Goal: Task Accomplishment & Management: Use online tool/utility

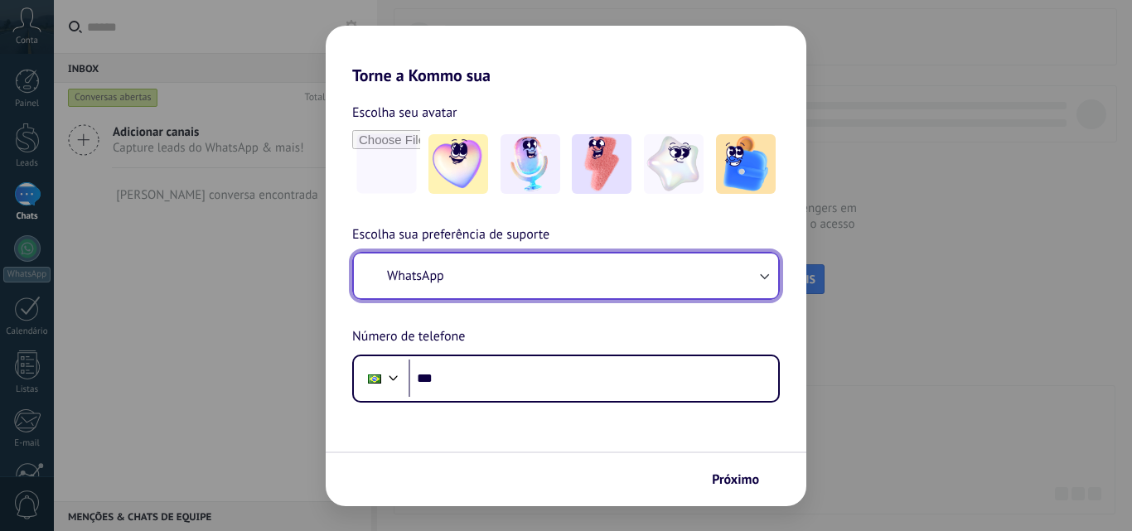
click at [723, 284] on button "WhatsApp" at bounding box center [566, 275] width 424 height 45
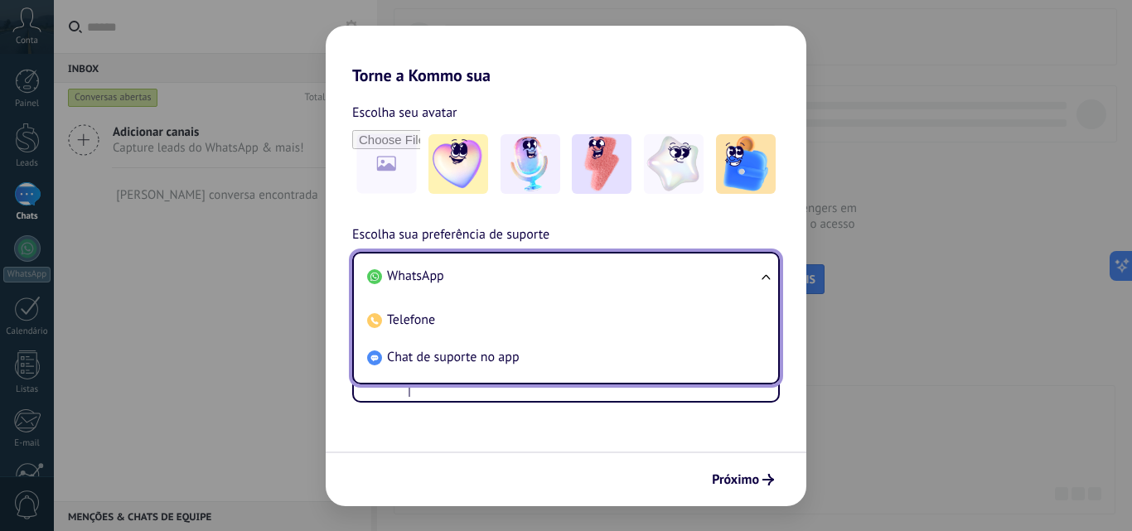
click at [564, 220] on div "Escolha seu avatar Escolha sua preferência de suporte WhatsApp WhatsApp Telefon…" at bounding box center [566, 243] width 480 height 317
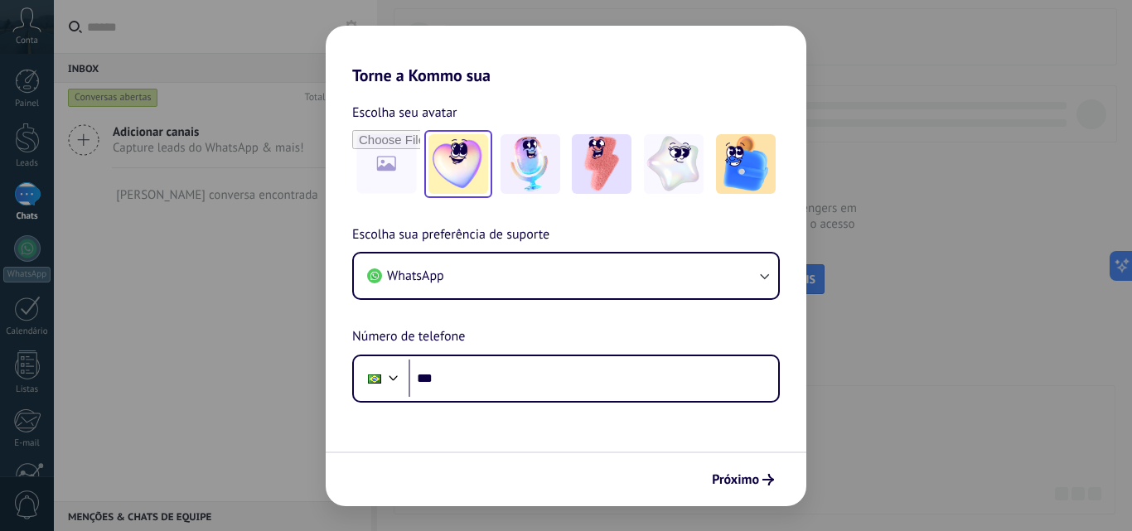
click at [480, 195] on div at bounding box center [458, 164] width 68 height 68
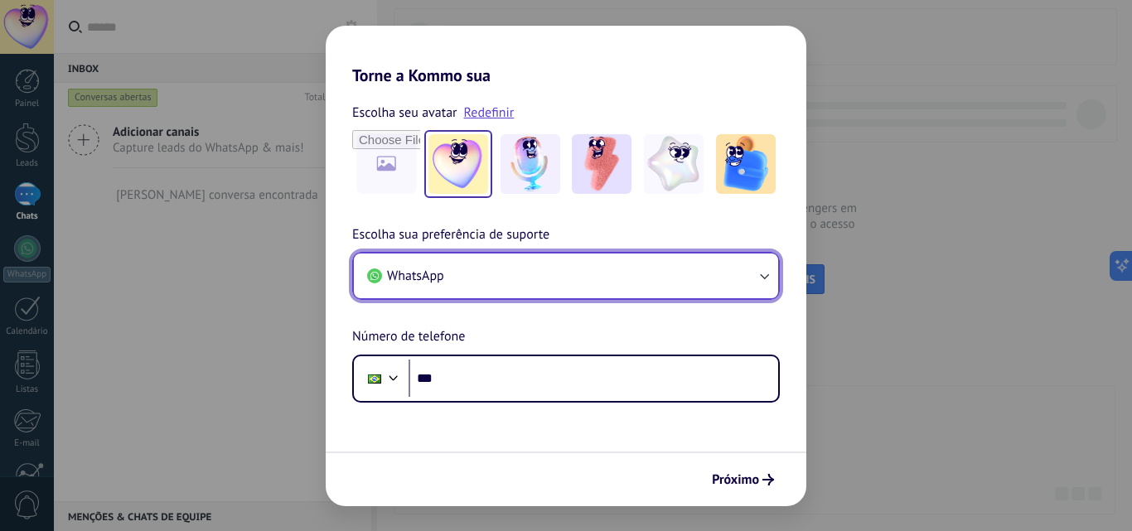
click at [502, 273] on button "WhatsApp" at bounding box center [566, 275] width 424 height 45
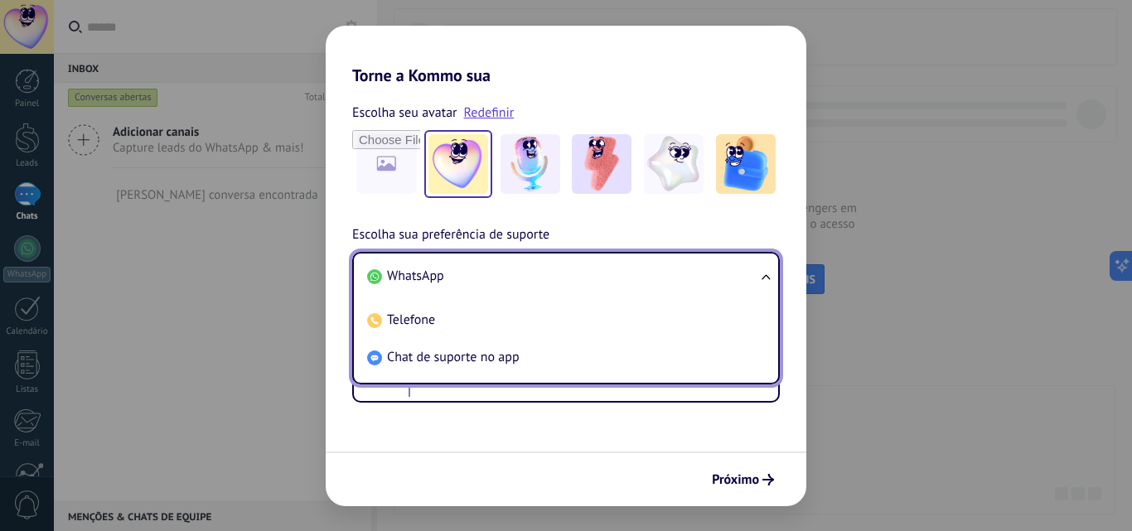
click at [502, 273] on li "WhatsApp" at bounding box center [562, 276] width 404 height 37
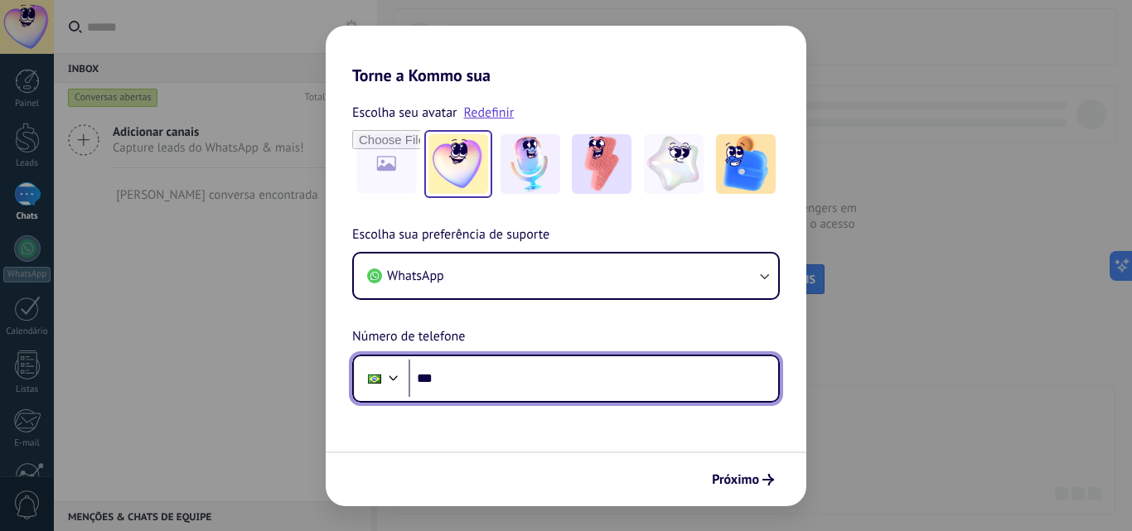
click at [531, 366] on input "***" at bounding box center [592, 378] width 369 height 38
type input "**********"
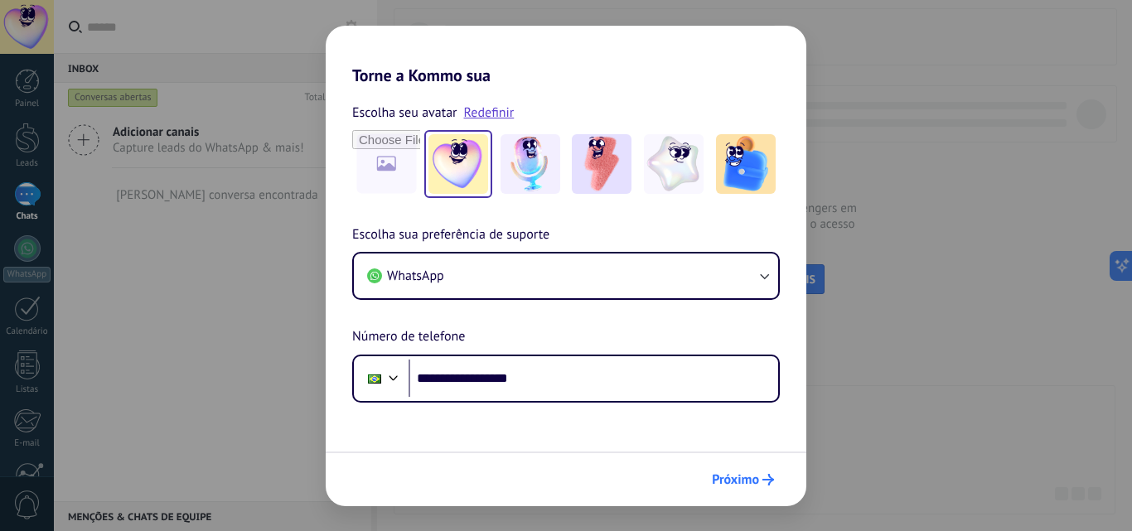
click at [745, 481] on span "Próximo" at bounding box center [735, 480] width 47 height 12
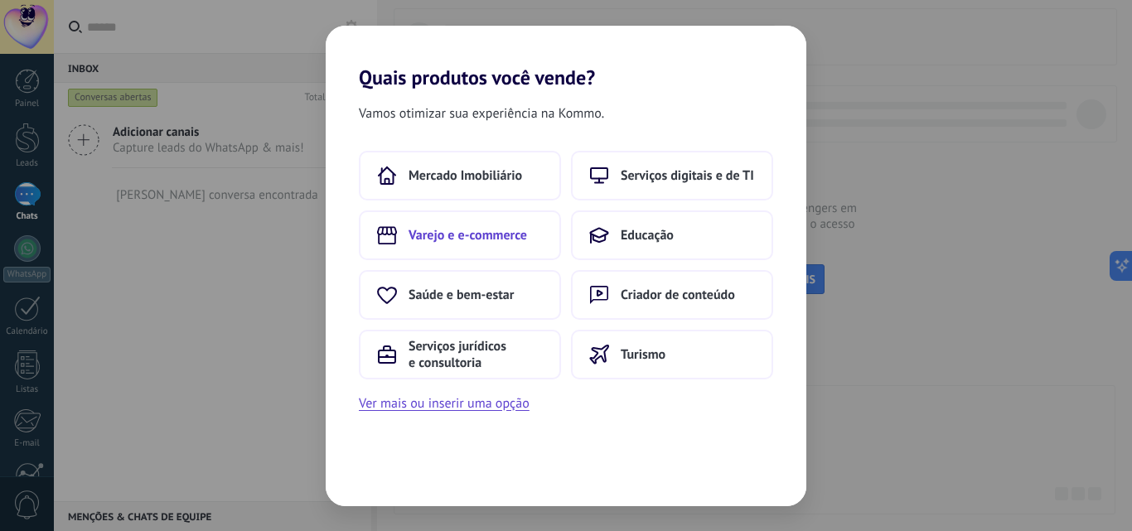
click at [516, 254] on button "Varejo e e-commerce" at bounding box center [460, 235] width 202 height 50
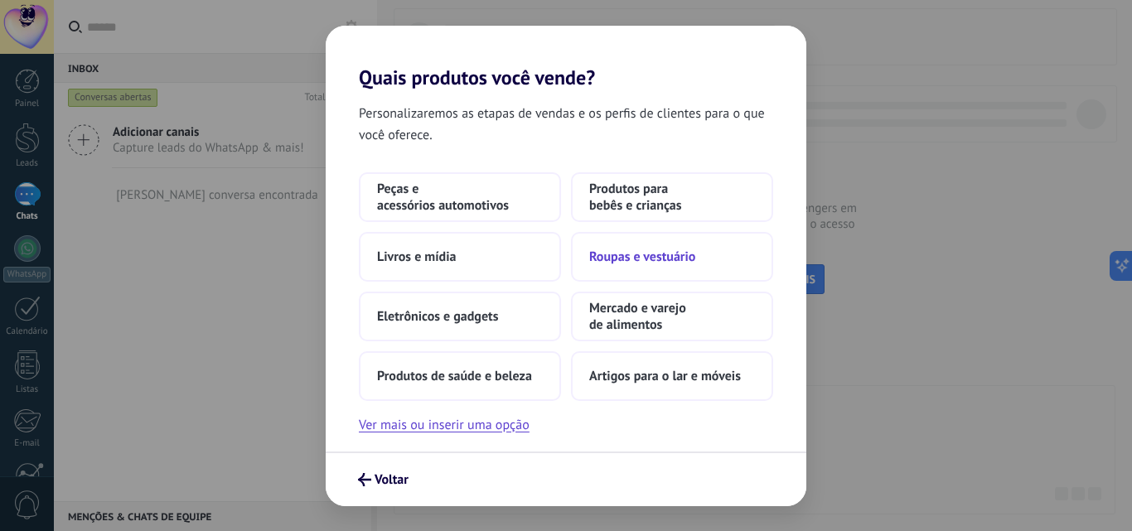
click at [706, 254] on button "Roupas e vestuário" at bounding box center [672, 257] width 202 height 50
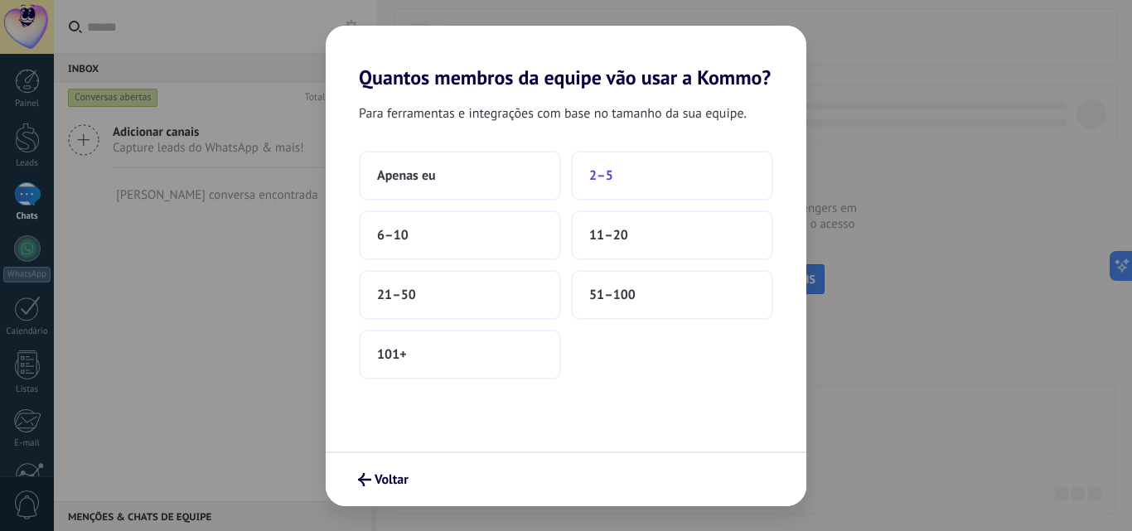
click at [659, 176] on button "2–5" at bounding box center [672, 176] width 202 height 50
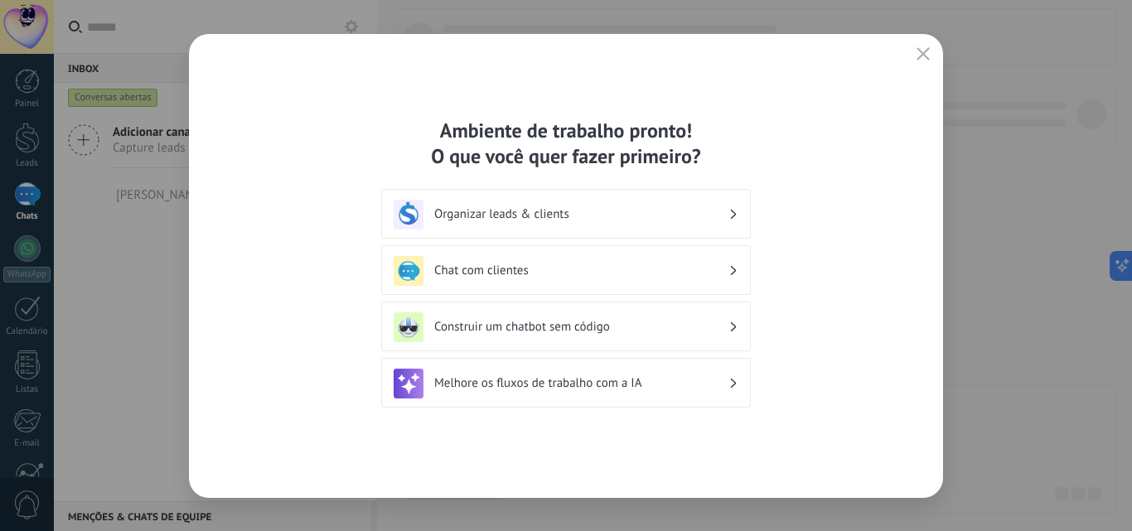
click at [696, 273] on h3 "Chat com clientes" at bounding box center [581, 271] width 294 height 16
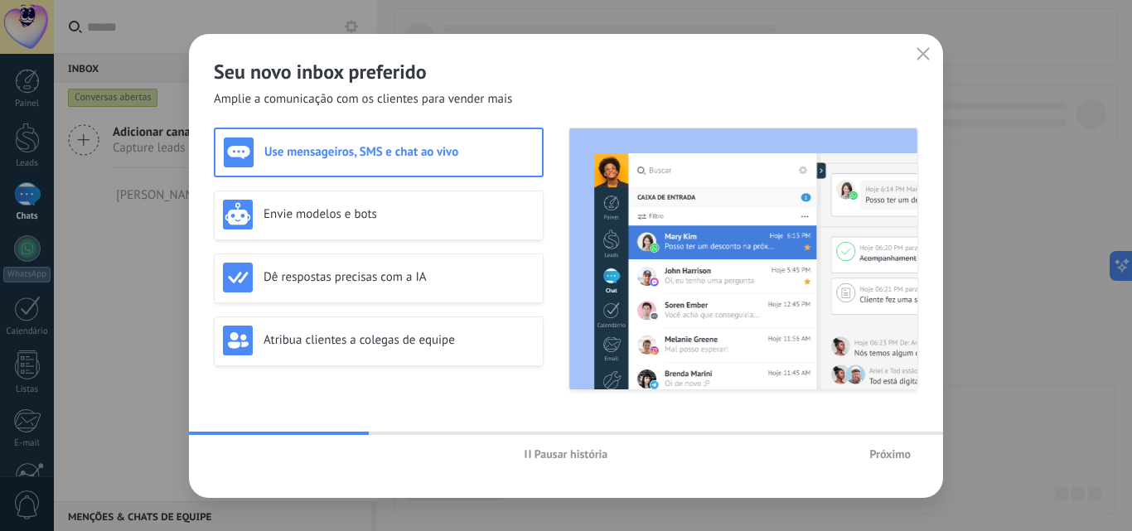
click at [885, 459] on span "Próximo" at bounding box center [889, 454] width 41 height 12
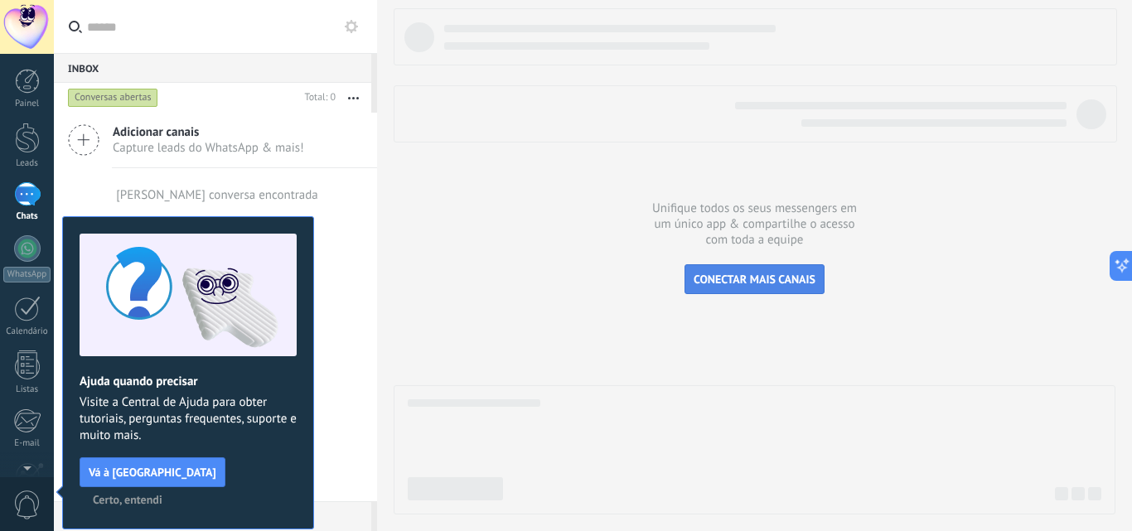
click at [702, 274] on span "CONECTAR MAIS CANAIS" at bounding box center [754, 279] width 122 height 15
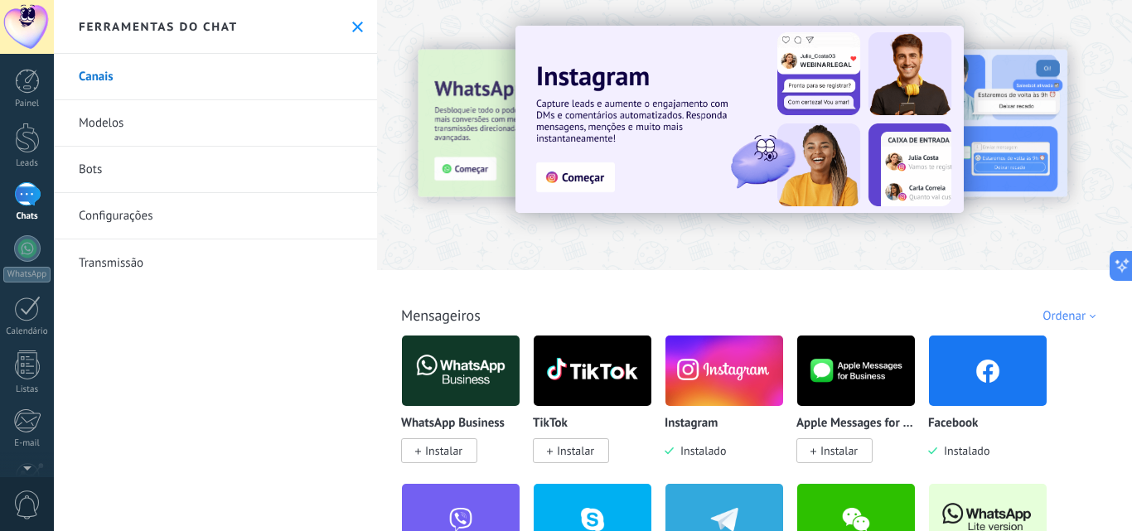
scroll to position [166, 0]
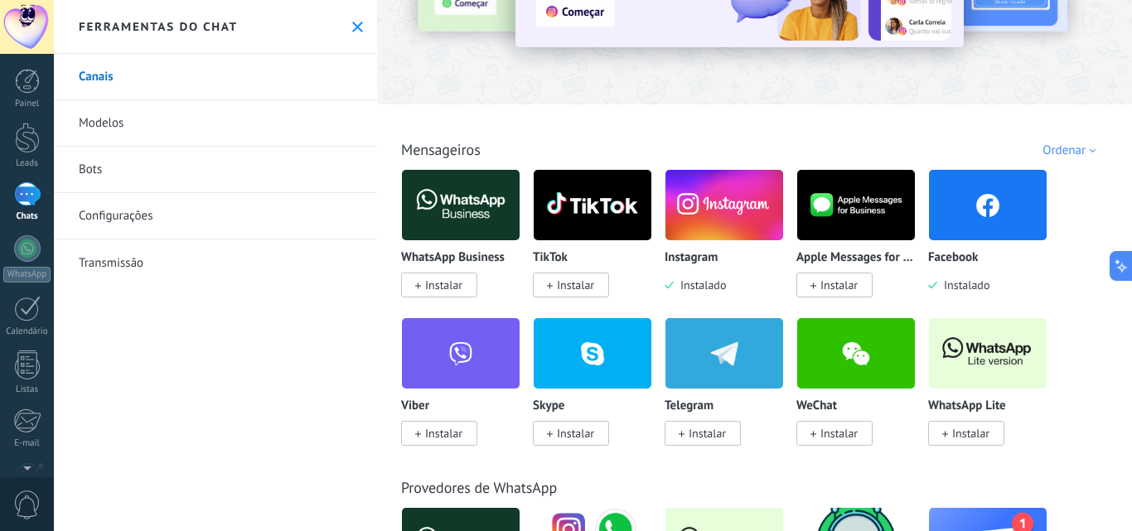
click at [722, 226] on img at bounding box center [724, 205] width 118 height 80
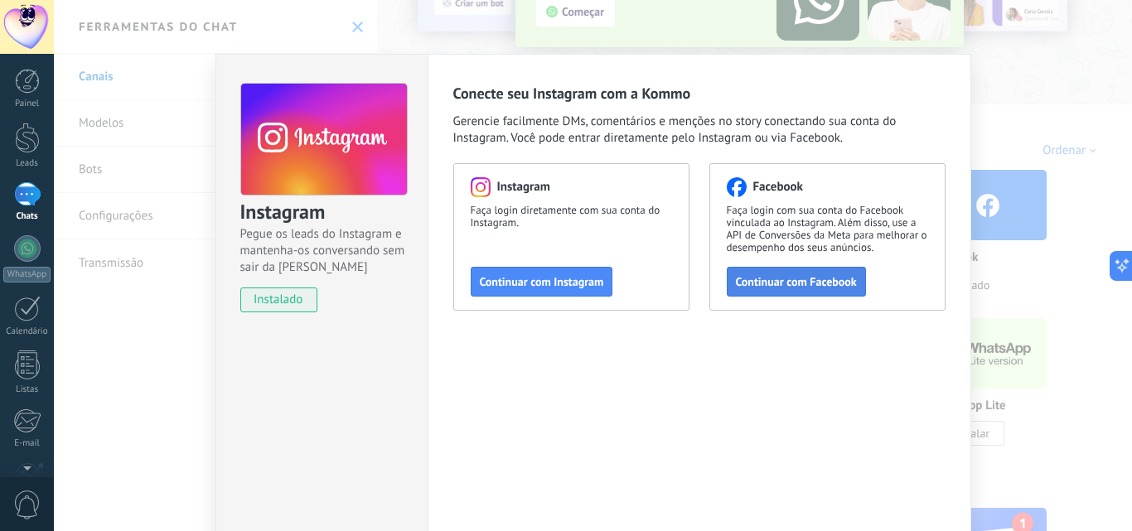
click at [778, 283] on span "Continuar com Facebook" at bounding box center [796, 282] width 121 height 12
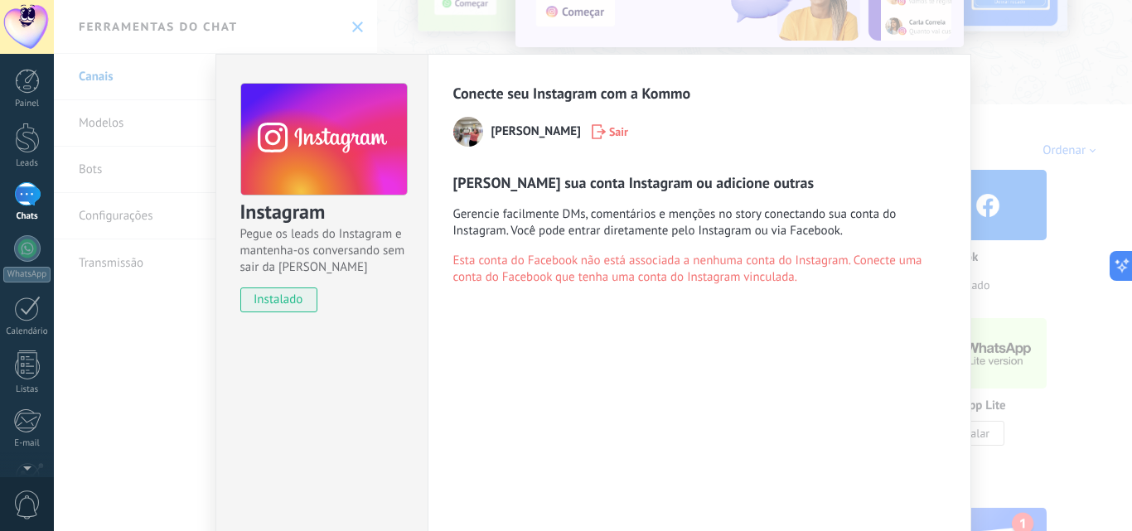
click at [410, 296] on div "Instagram Pegue os leads do Instagram e mantenha-os conversando sem sair da Kom…" at bounding box center [321, 190] width 211 height 271
click at [609, 130] on span "Sair" at bounding box center [618, 132] width 19 height 12
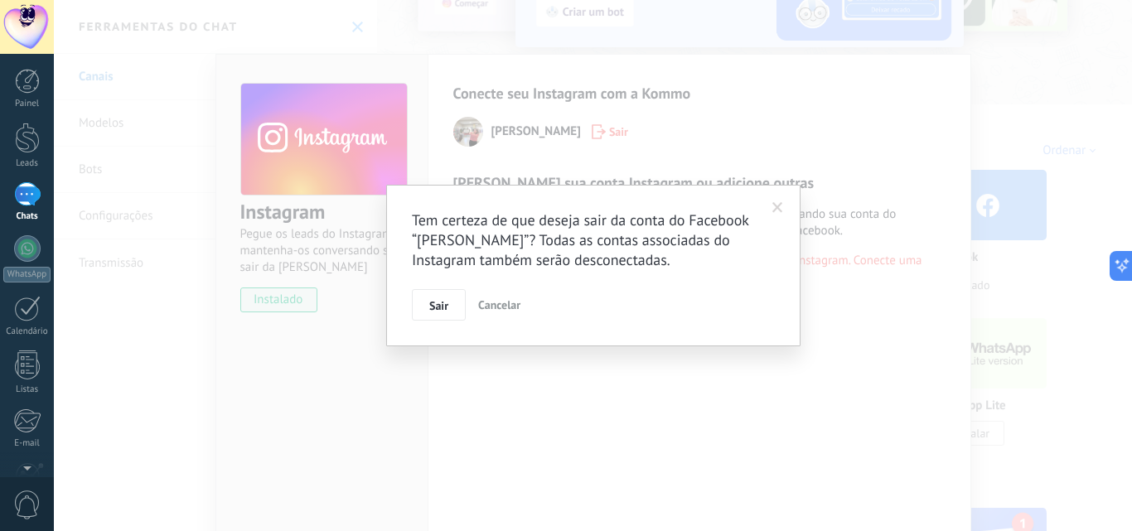
click at [778, 205] on span at bounding box center [777, 208] width 11 height 12
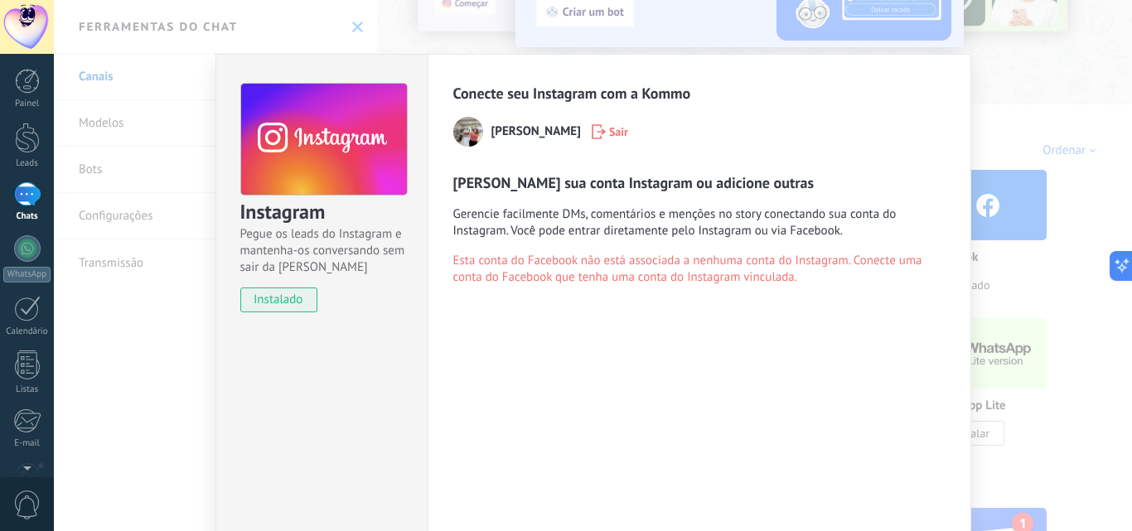
click at [1023, 200] on div "Instagram Pegue os leads do Instagram e mantenha-os conversando sem sair da Kom…" at bounding box center [593, 265] width 1078 height 531
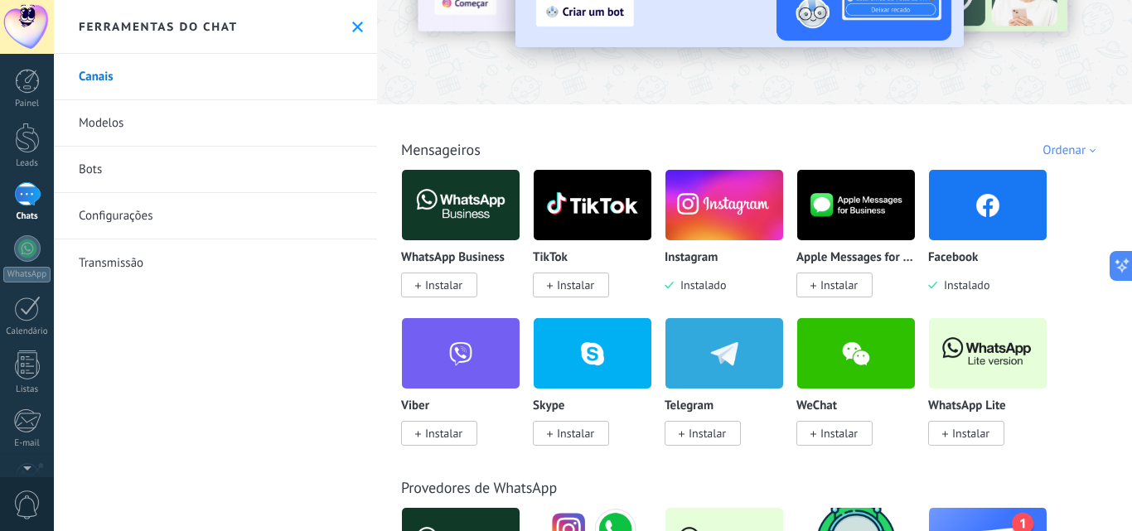
click at [732, 221] on img at bounding box center [724, 205] width 118 height 80
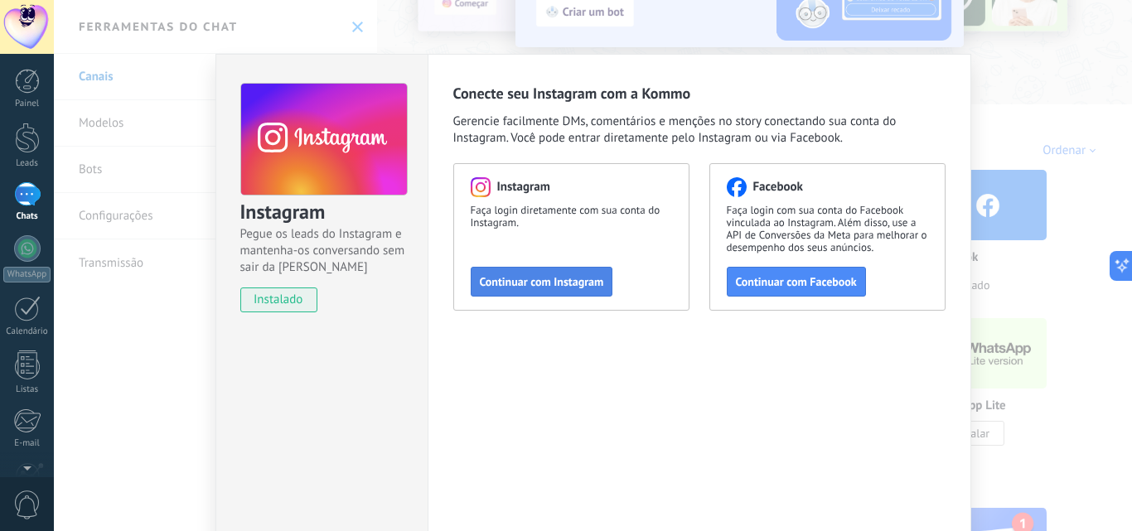
click at [598, 279] on span "Continuar com Instagram" at bounding box center [542, 282] width 124 height 12
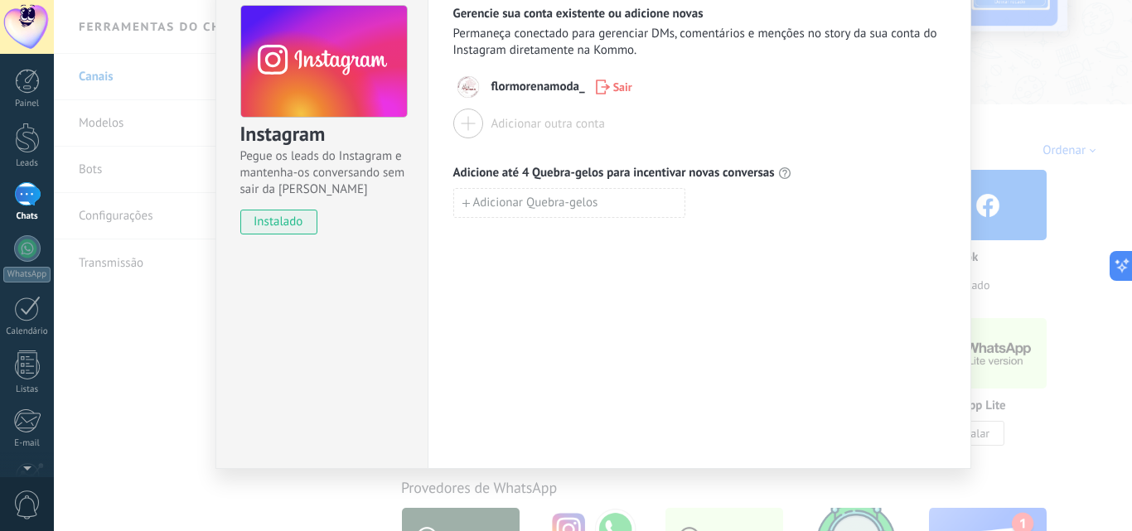
scroll to position [0, 0]
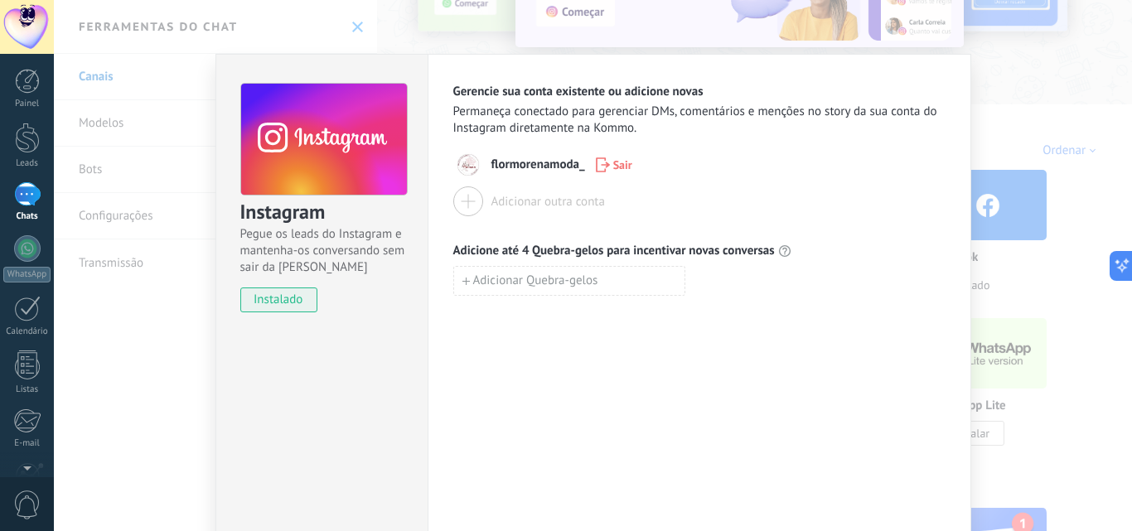
click at [1016, 186] on div "Instagram Pegue os leads do Instagram e mantenha-os conversando sem sair da Kom…" at bounding box center [593, 265] width 1078 height 531
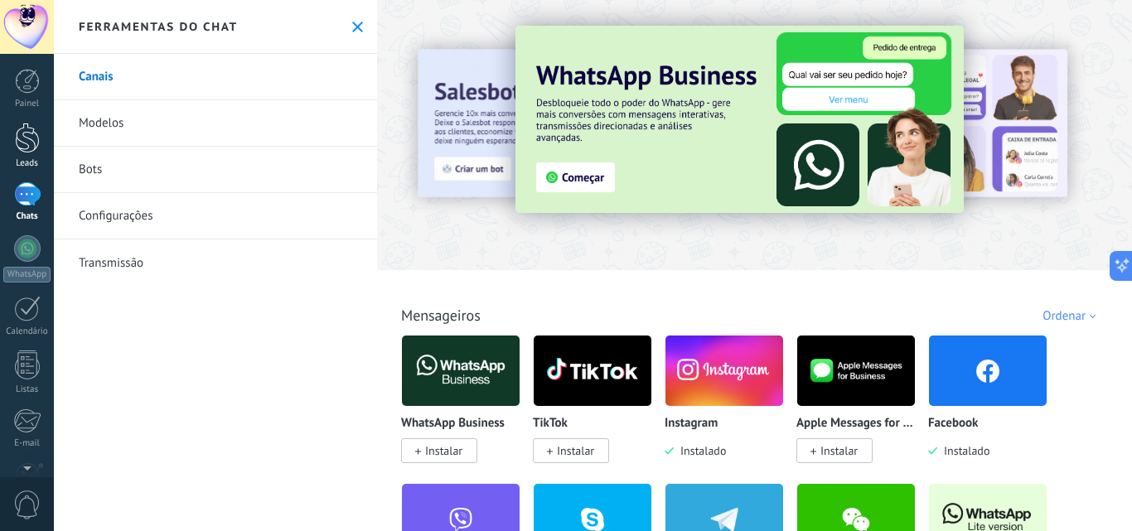
click at [28, 143] on div at bounding box center [27, 138] width 25 height 31
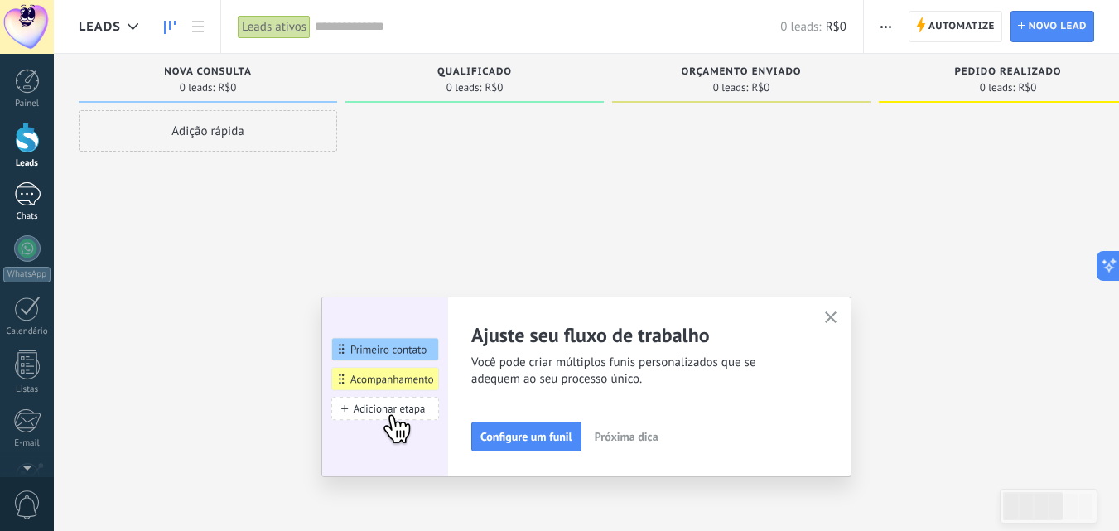
click at [17, 190] on div at bounding box center [27, 194] width 27 height 24
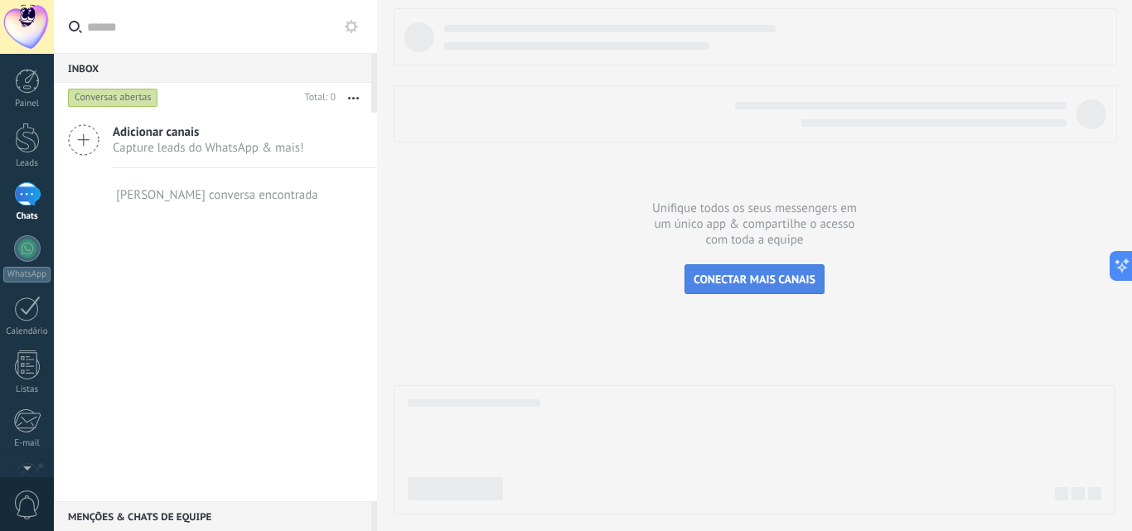
click at [714, 285] on span "CONECTAR MAIS CANAIS" at bounding box center [754, 279] width 122 height 15
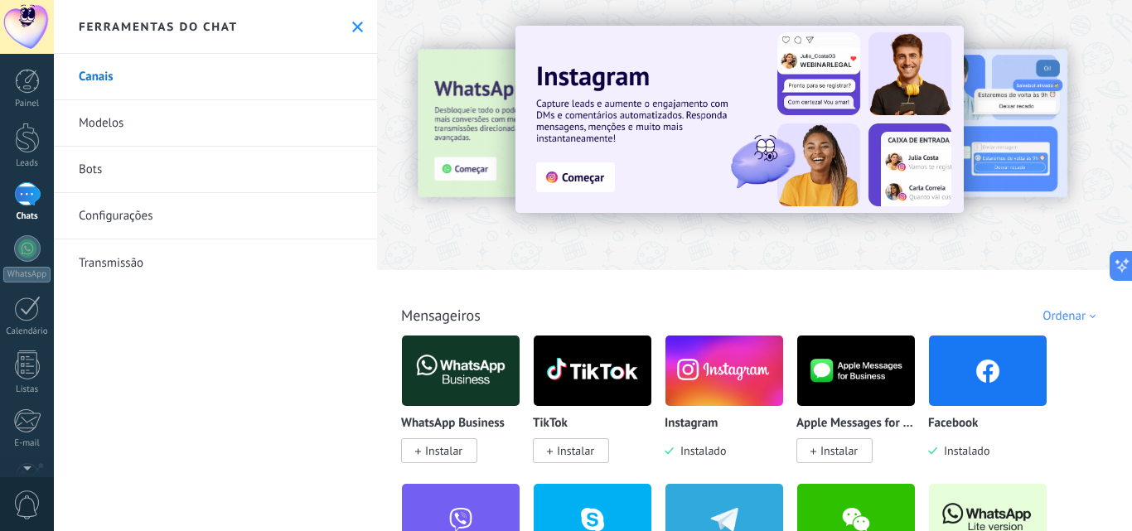
click at [712, 378] on img at bounding box center [724, 371] width 118 height 80
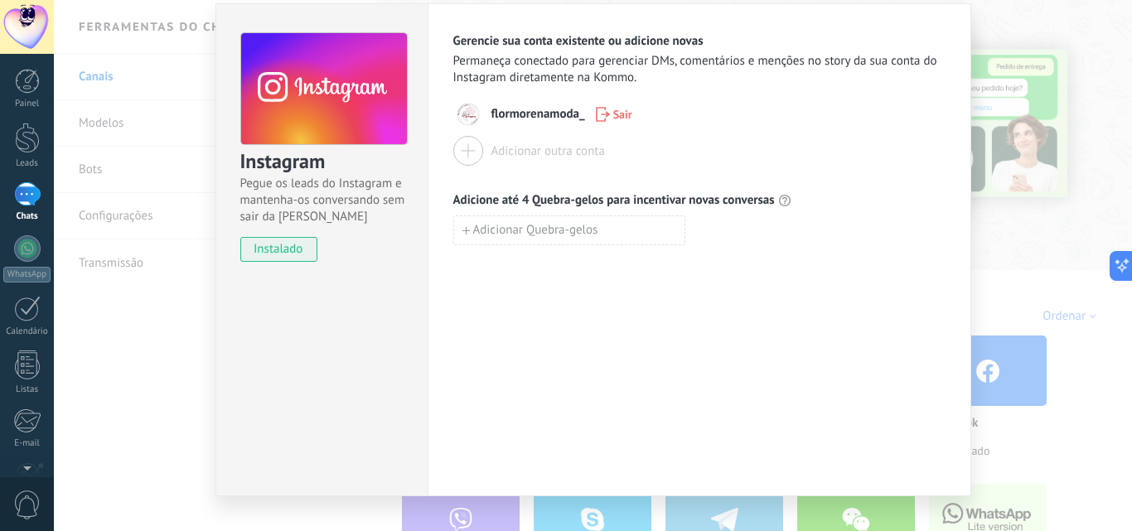
scroll to position [78, 0]
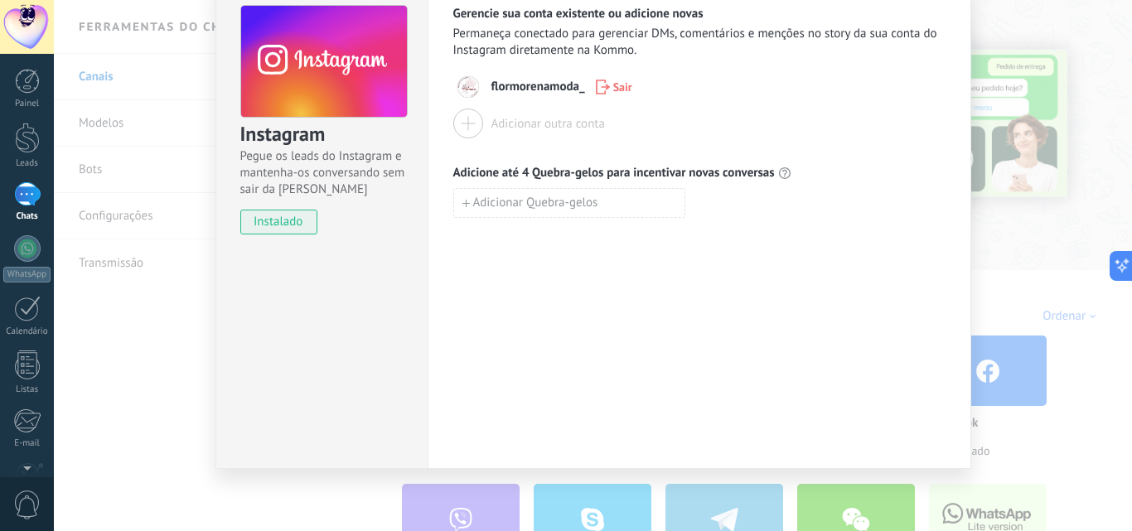
click at [1010, 134] on div "Instagram Pegue os leads do Instagram e mantenha-os conversando sem sair da Kom…" at bounding box center [593, 265] width 1078 height 531
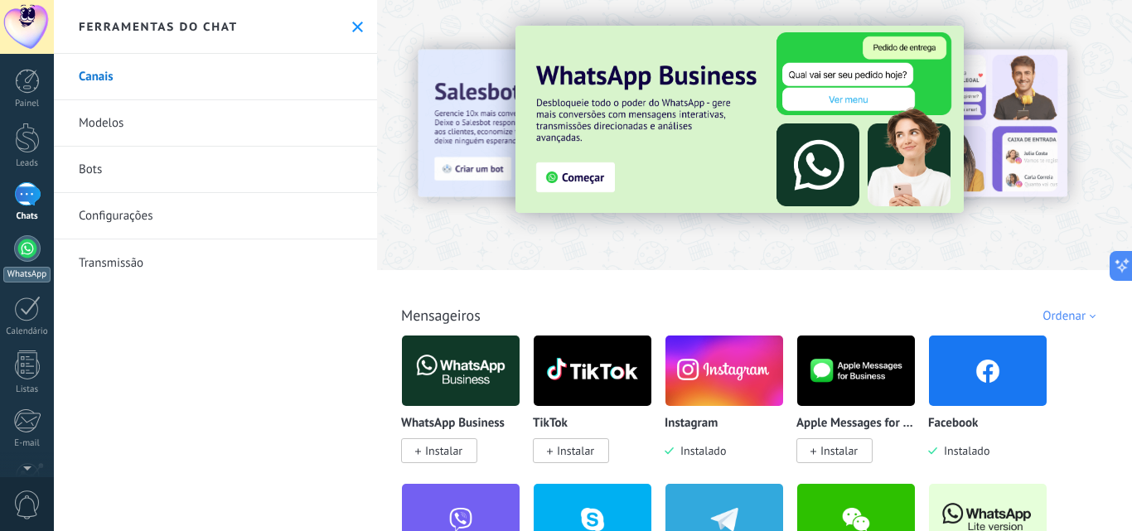
click at [26, 254] on div at bounding box center [27, 248] width 27 height 27
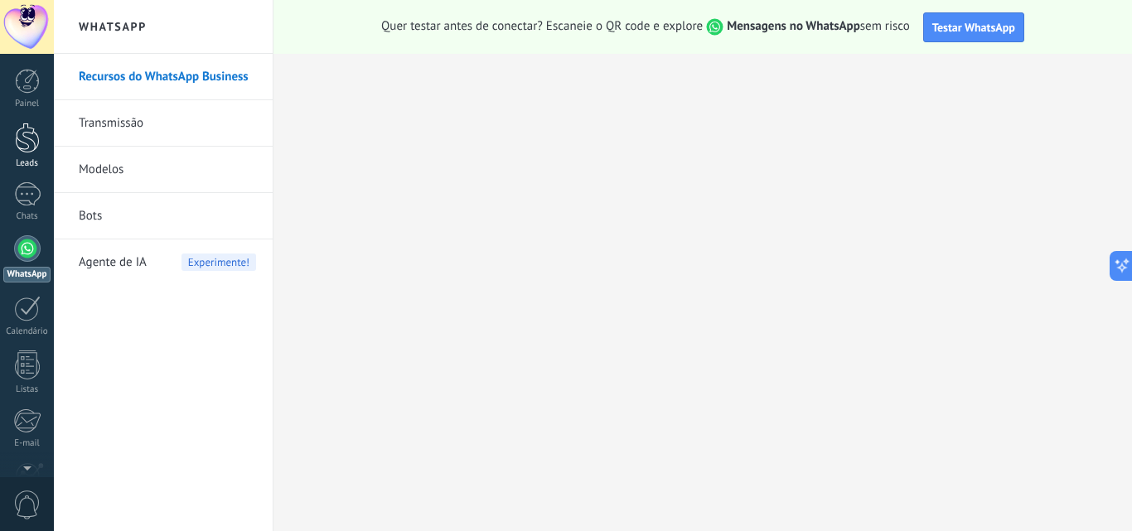
click at [25, 142] on div at bounding box center [27, 138] width 25 height 31
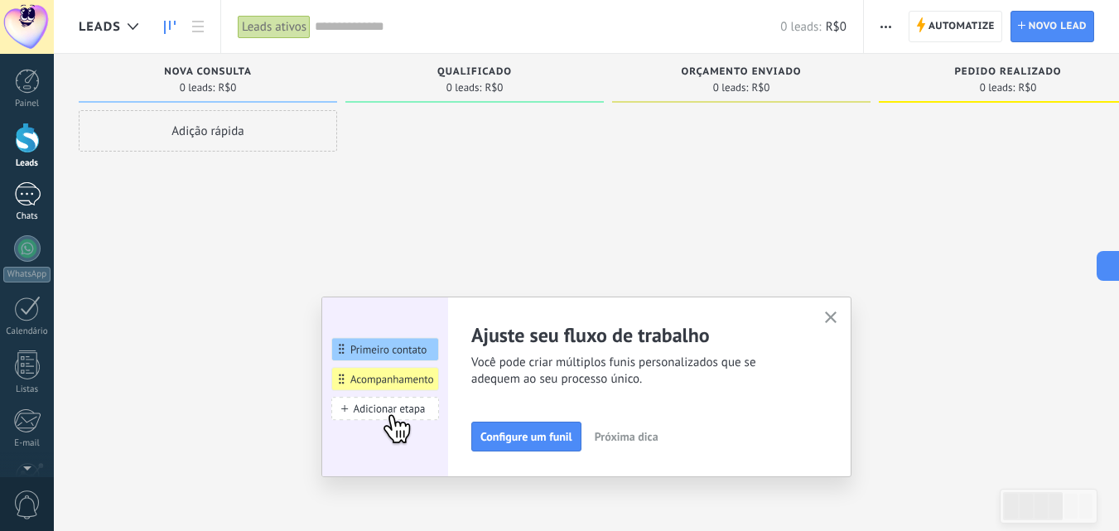
click at [23, 206] on link "Chats" at bounding box center [27, 202] width 54 height 40
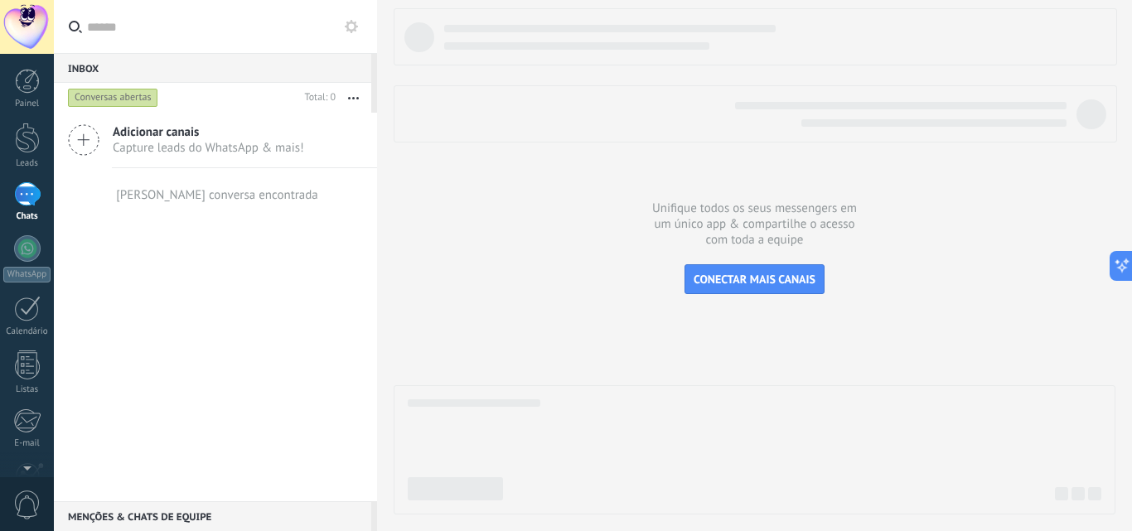
click at [241, 157] on div "Adicionar canais Capture leads do WhatsApp & mais!" at bounding box center [215, 140] width 323 height 55
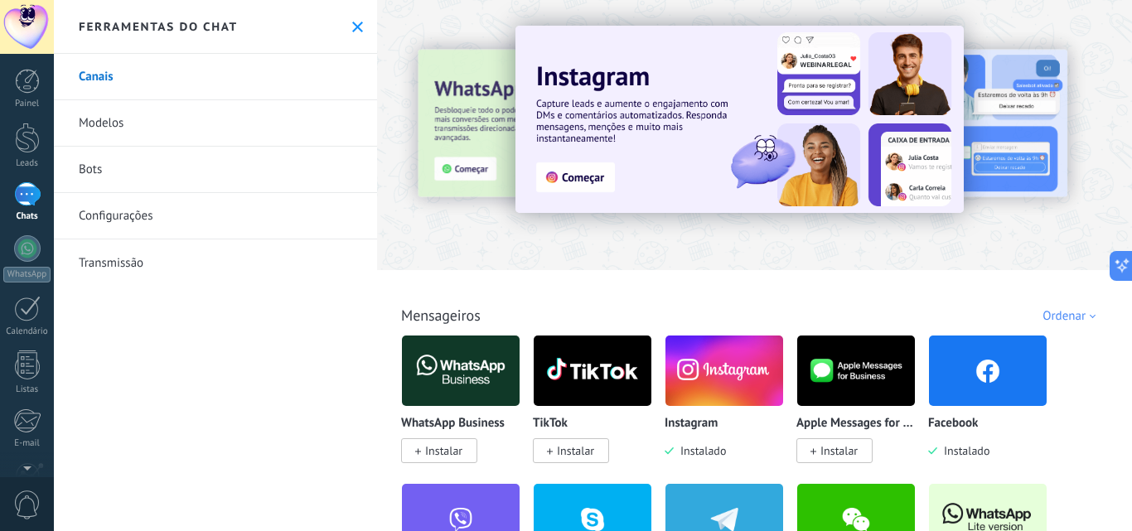
click at [456, 462] on span "Instalar" at bounding box center [439, 450] width 76 height 25
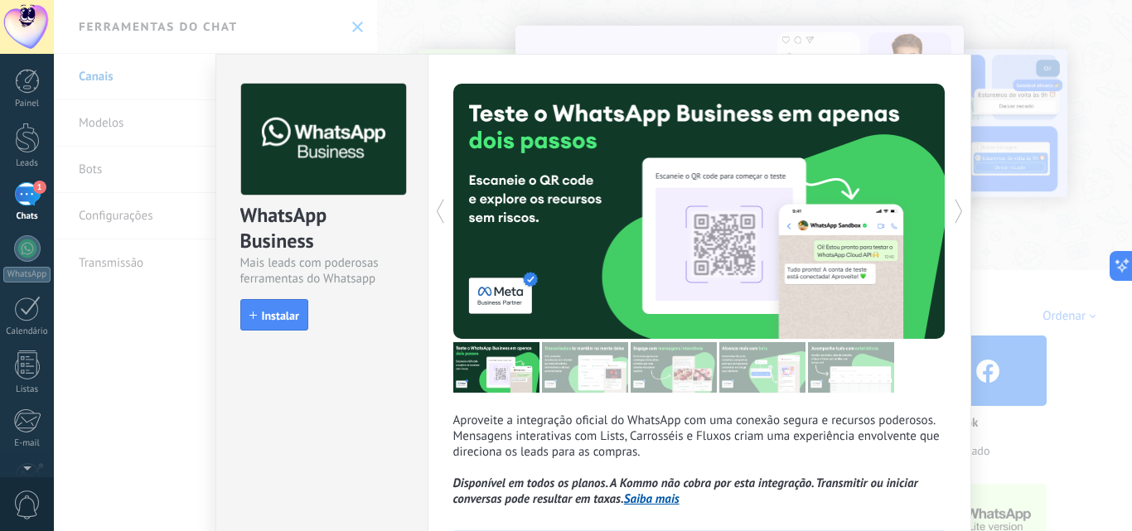
click at [993, 75] on div "WhatsApp Business Mais leads com poderosas ferramentas do Whatsapp install Inst…" at bounding box center [593, 265] width 1078 height 531
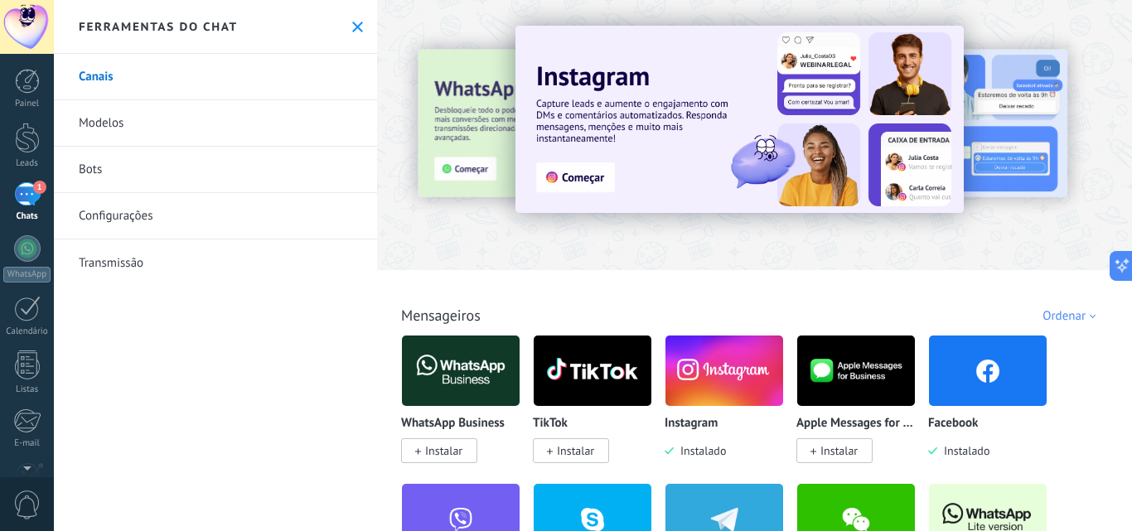
click at [32, 192] on div "1" at bounding box center [27, 194] width 27 height 24
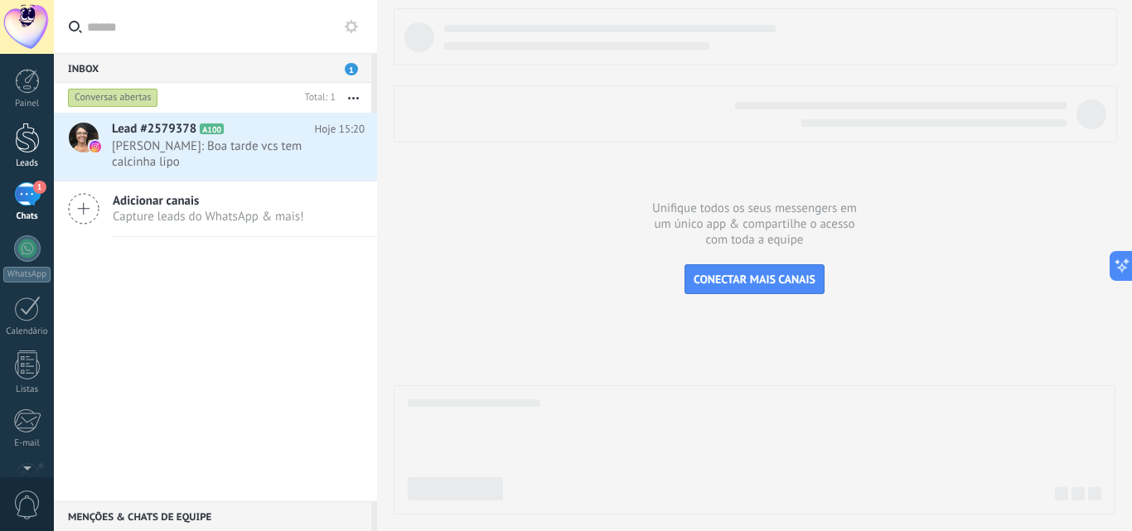
click at [37, 153] on link "Leads" at bounding box center [27, 146] width 54 height 46
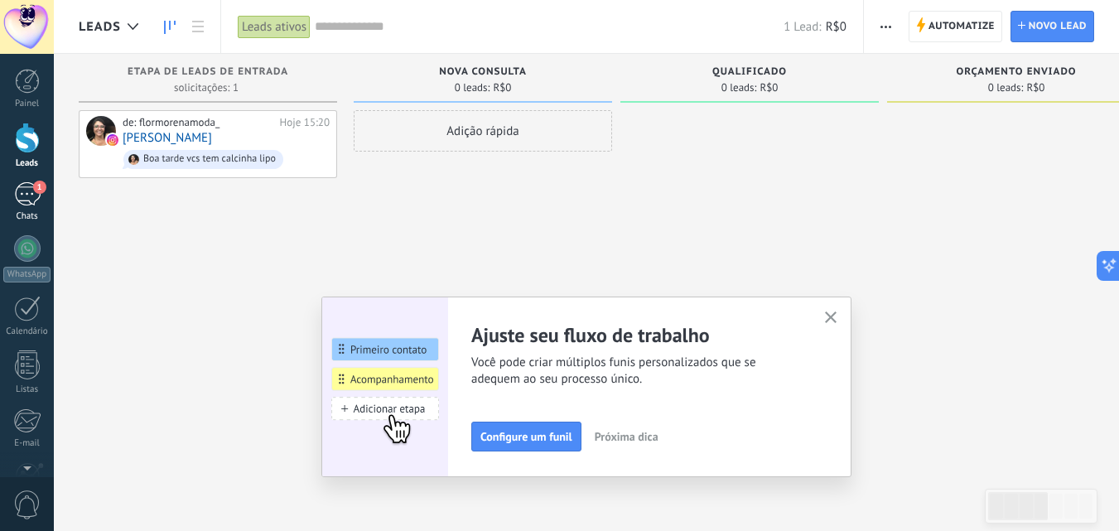
click at [36, 195] on div "1" at bounding box center [27, 194] width 27 height 24
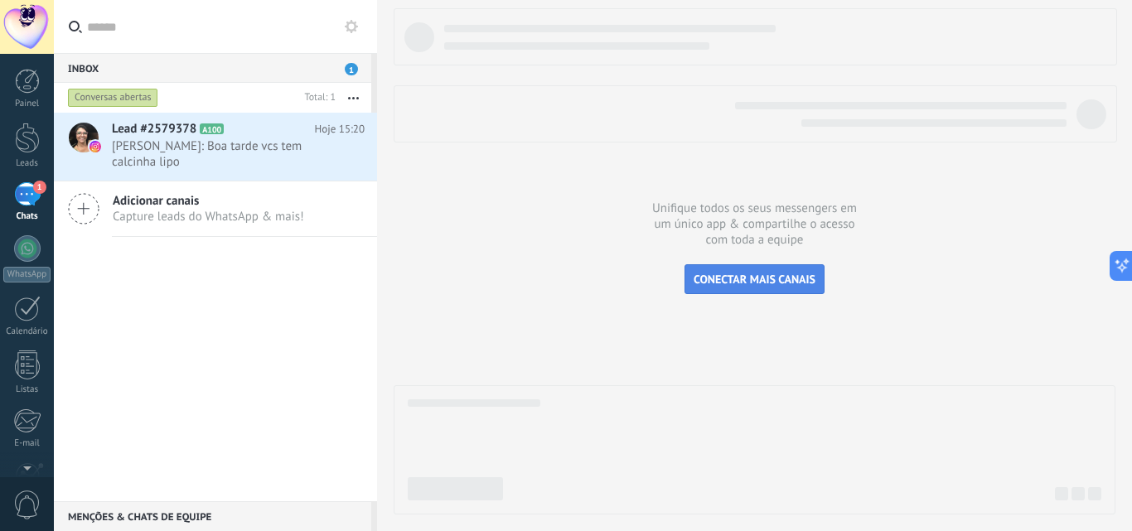
click at [759, 291] on button "CONECTAR MAIS CANAIS" at bounding box center [754, 279] width 140 height 30
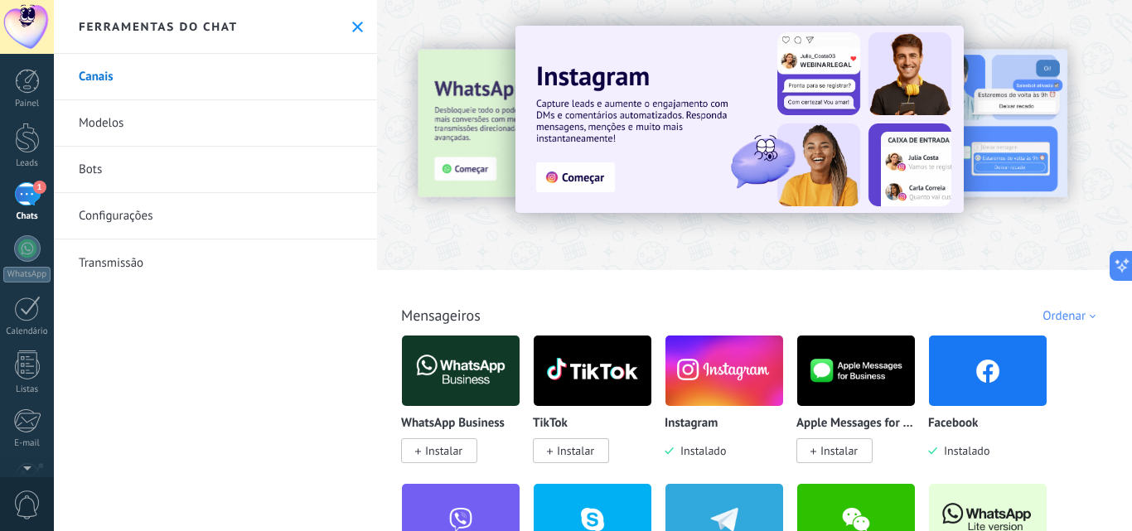
click at [456, 455] on span "Instalar" at bounding box center [443, 450] width 37 height 15
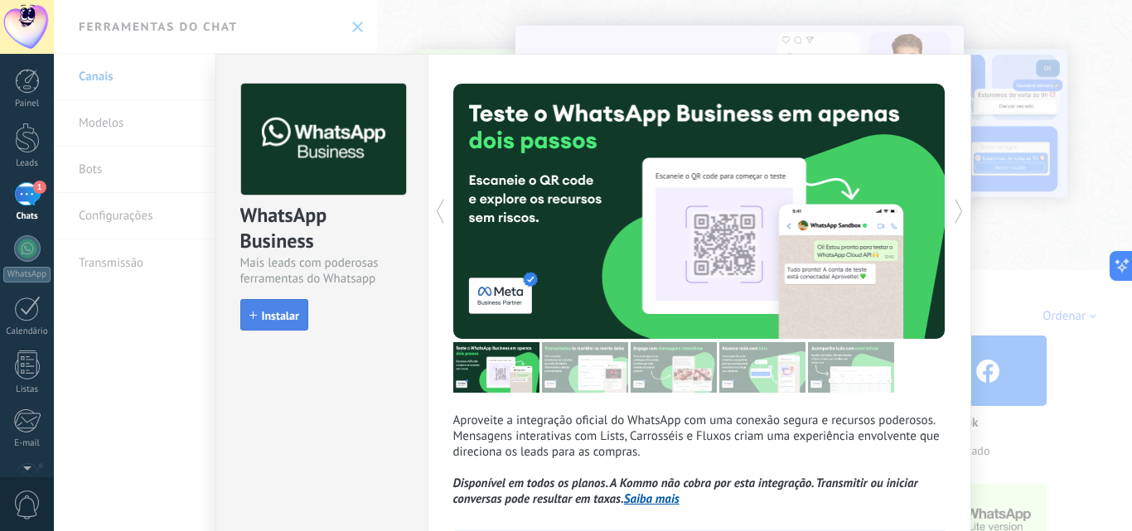
click at [269, 314] on span "Instalar" at bounding box center [280, 316] width 37 height 12
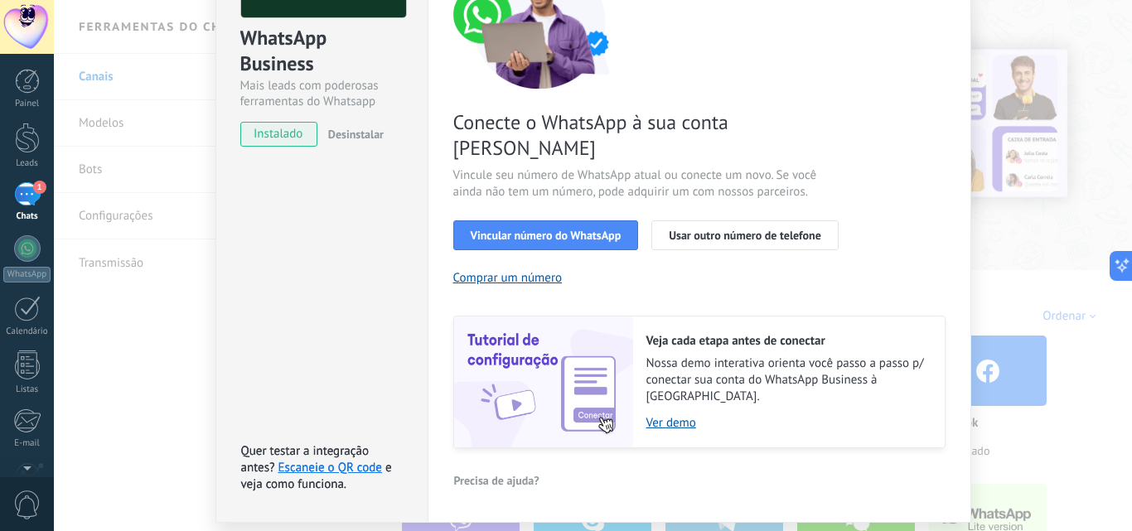
scroll to position [192, 0]
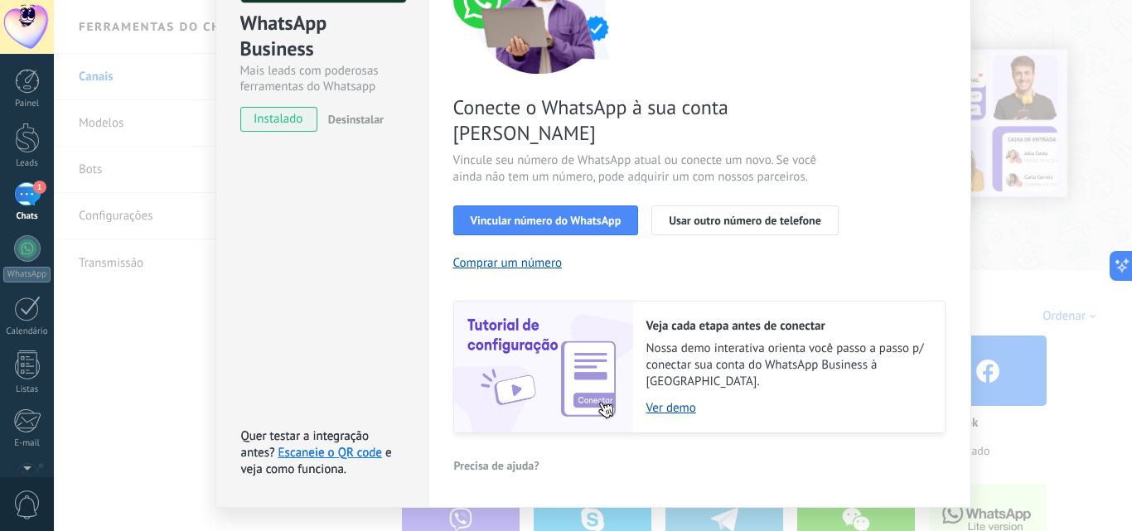
drag, startPoint x: 681, startPoint y: 365, endPoint x: 707, endPoint y: 381, distance: 30.1
click at [719, 383] on div "Veja cada etapa antes de conectar Nossa demo interativa orienta você passo a pa…" at bounding box center [788, 367] width 311 height 131
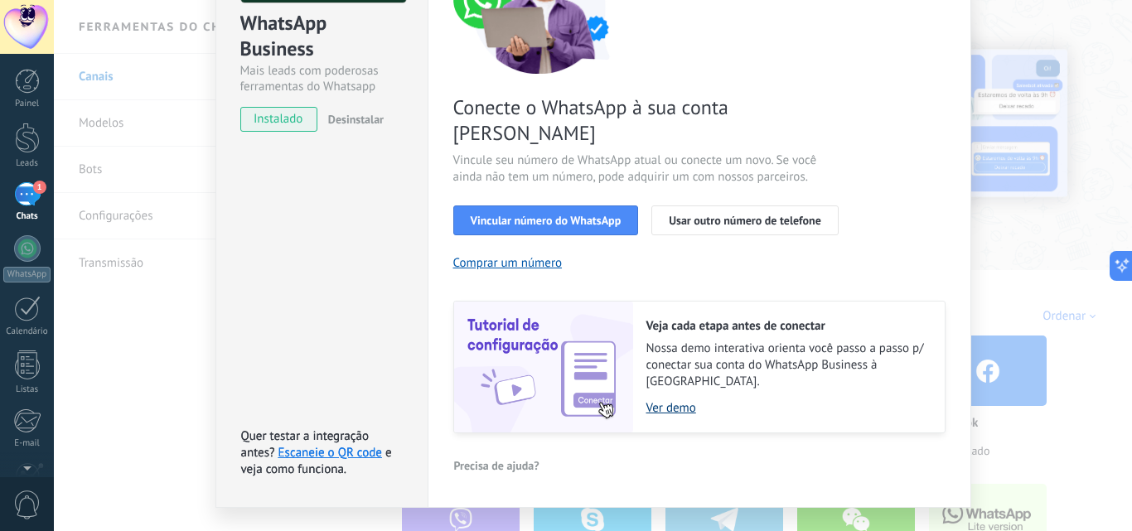
click at [679, 400] on link "Ver demo" at bounding box center [787, 408] width 282 height 16
